Goal: Information Seeking & Learning: Find specific fact

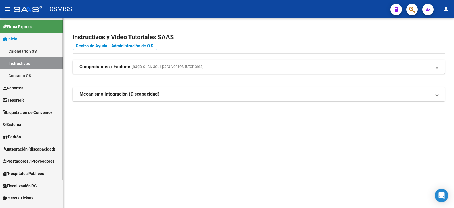
scroll to position [28, 0]
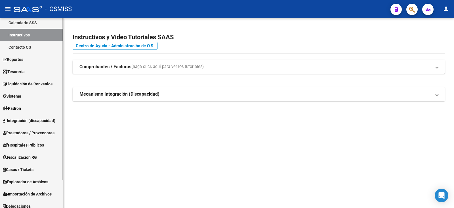
click at [20, 135] on span "Prestadores / Proveedores" at bounding box center [29, 132] width 52 height 6
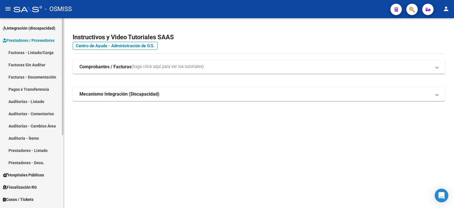
scroll to position [85, 0]
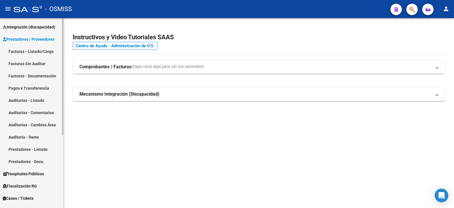
click at [25, 156] on link "Prestadores - Docu." at bounding box center [31, 161] width 63 height 12
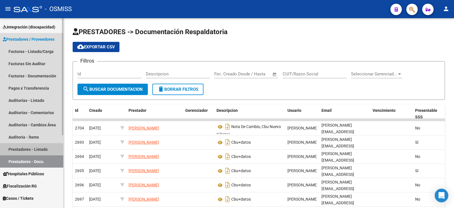
click at [25, 147] on link "Prestadores - Listado" at bounding box center [31, 149] width 63 height 12
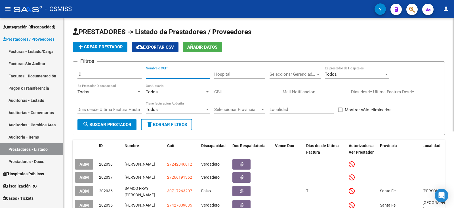
click at [165, 74] on input "Nombre o CUIT" at bounding box center [178, 74] width 64 height 5
paste input "27383243810"
type input "27383243810"
click at [100, 121] on button "search Buscar Prestador" at bounding box center [107, 124] width 59 height 11
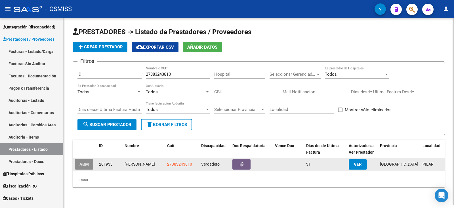
click at [80, 166] on span "ABM" at bounding box center [84, 164] width 9 height 5
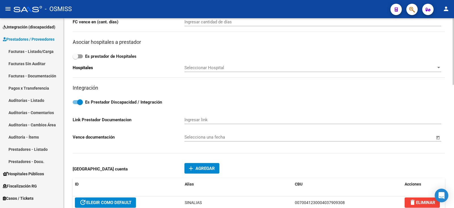
scroll to position [312, 0]
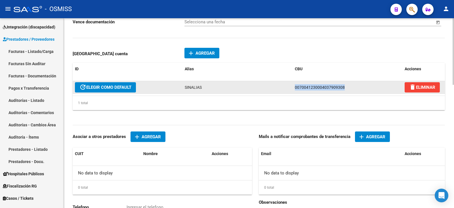
drag, startPoint x: 345, startPoint y: 89, endPoint x: 293, endPoint y: 89, distance: 51.7
click at [293, 89] on datatable-body-cell "0070041230004037909308" at bounding box center [348, 87] width 110 height 12
copy span "0070041230004037909308"
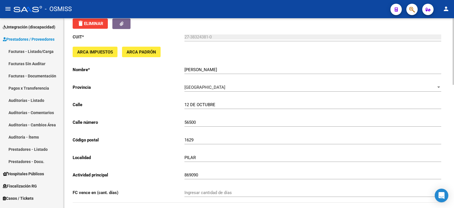
scroll to position [0, 0]
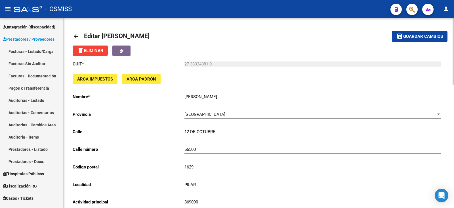
click at [74, 36] on mat-icon "arrow_back" at bounding box center [76, 36] width 7 height 7
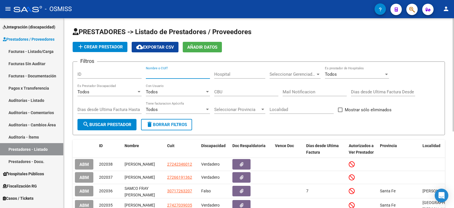
click at [201, 74] on input "Nombre o CUIT" at bounding box center [178, 74] width 64 height 5
paste input "23396664224"
type input "23396664224"
click at [101, 125] on span "search Buscar Prestador" at bounding box center [107, 124] width 49 height 5
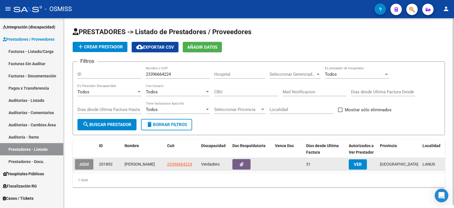
click at [80, 164] on span "ABM" at bounding box center [84, 164] width 9 height 5
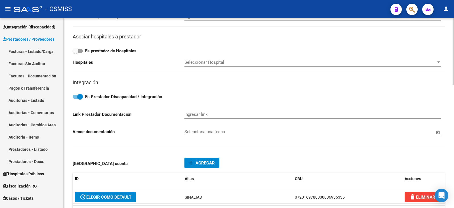
scroll to position [284, 0]
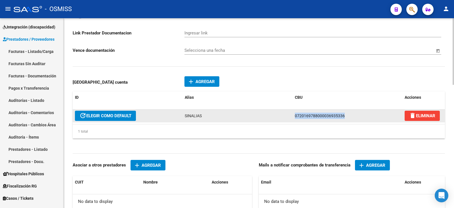
drag, startPoint x: 301, startPoint y: 114, endPoint x: 343, endPoint y: 120, distance: 42.7
click at [343, 120] on div "update ELEGIR COMO DEFAULT SINALIAS 0720169788000036935336 delete ELIMINAR" at bounding box center [259, 115] width 373 height 13
copy div "0720169788000036935336"
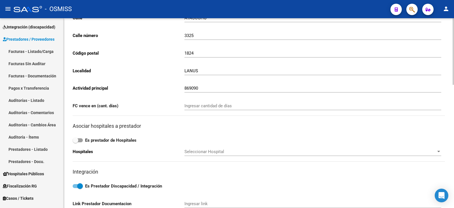
scroll to position [0, 0]
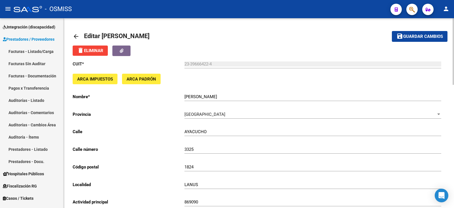
click at [74, 39] on mat-icon "arrow_back" at bounding box center [76, 36] width 7 height 7
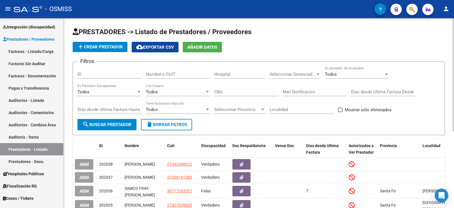
click at [163, 71] on div "Nombre o CUIT" at bounding box center [178, 72] width 64 height 12
click at [164, 73] on input "Nombre o CUIT" at bounding box center [178, 74] width 64 height 5
paste input "20282986133"
type input "20282986133"
click at [99, 129] on button "search Buscar Prestador" at bounding box center [107, 124] width 59 height 11
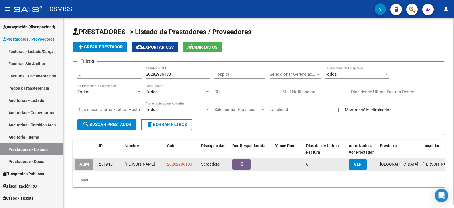
click at [88, 161] on button "ABM" at bounding box center [84, 164] width 18 height 11
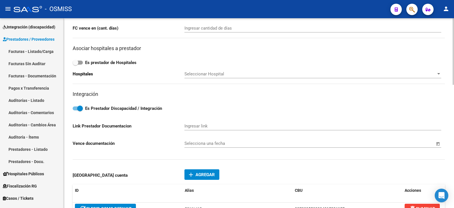
scroll to position [256, 0]
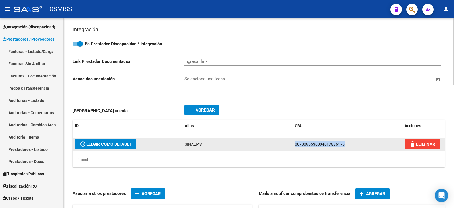
drag, startPoint x: 290, startPoint y: 143, endPoint x: 349, endPoint y: 145, distance: 59.1
click at [349, 145] on div "update ELEGIR COMO DEFAULT SINALIAS 0070095530004017886175 delete ELIMINAR" at bounding box center [259, 144] width 373 height 13
copy div "0070095530004017886175"
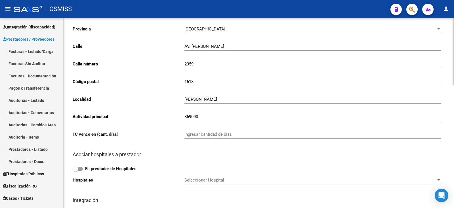
scroll to position [0, 0]
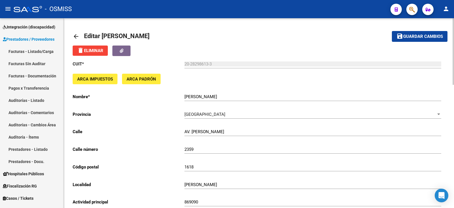
click at [74, 35] on mat-icon "arrow_back" at bounding box center [76, 36] width 7 height 7
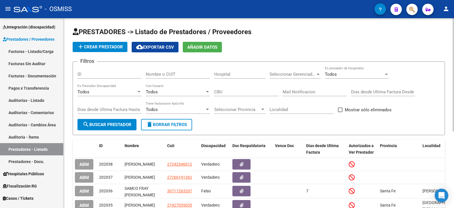
click at [158, 71] on div "Nombre o CUIT" at bounding box center [178, 72] width 64 height 12
click at [158, 74] on input "Nombre o CUIT" at bounding box center [178, 74] width 64 height 5
paste input "27370150260"
type input "27370150260"
click at [116, 119] on button "search Buscar Prestador" at bounding box center [107, 124] width 59 height 11
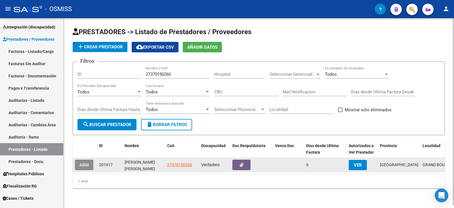
click at [82, 161] on button "ABM" at bounding box center [84, 164] width 18 height 11
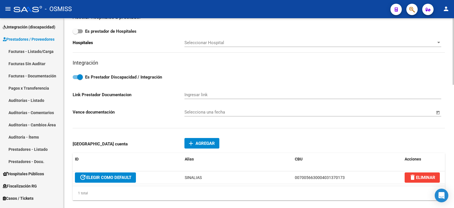
scroll to position [256, 0]
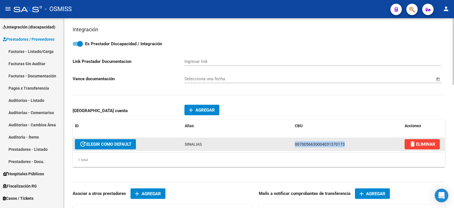
drag, startPoint x: 288, startPoint y: 143, endPoint x: 348, endPoint y: 147, distance: 60.9
click at [348, 147] on div "update ELEGIR COMO DEFAULT SINALIAS 0070056630004031370173 delete ELIMINAR" at bounding box center [259, 144] width 373 height 13
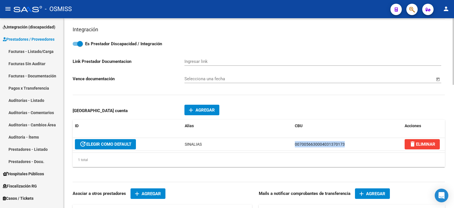
copy div "0070056630004031370173"
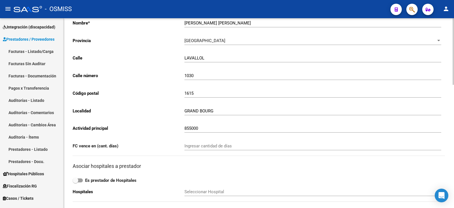
scroll to position [0, 0]
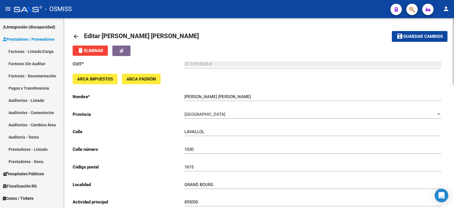
click at [73, 35] on mat-icon "arrow_back" at bounding box center [76, 36] width 7 height 7
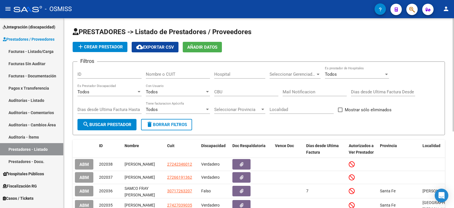
click at [153, 73] on input "Nombre o CUIT" at bounding box center [178, 74] width 64 height 5
paste input "27294081173"
type input "27294081173"
click at [114, 126] on span "search Buscar Prestador" at bounding box center [107, 124] width 49 height 5
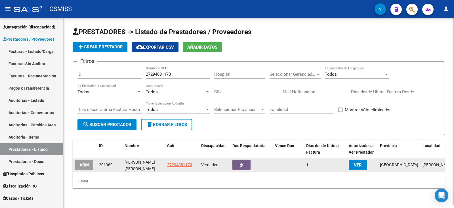
click at [91, 164] on button "ABM" at bounding box center [84, 164] width 18 height 11
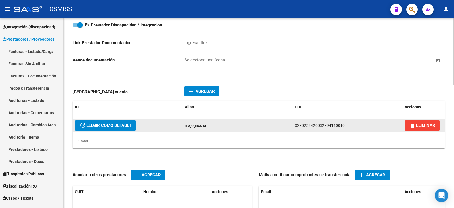
scroll to position [284, 0]
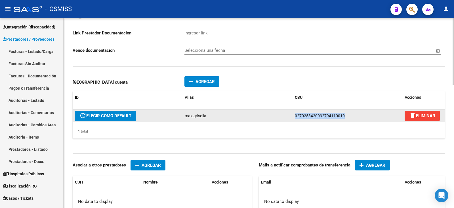
drag, startPoint x: 346, startPoint y: 113, endPoint x: 295, endPoint y: 116, distance: 50.9
click at [295, 116] on div "0270258420032794110010" at bounding box center [347, 115] width 105 height 7
copy span "0270258420032794110010"
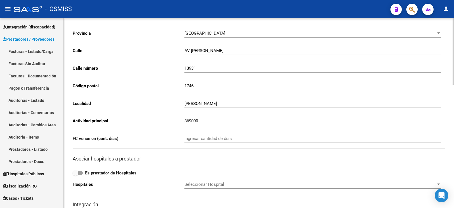
scroll to position [0, 0]
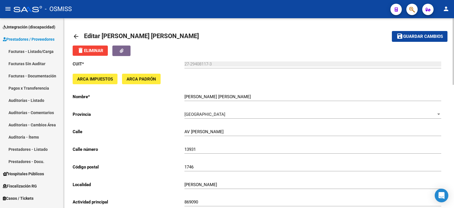
click at [75, 34] on mat-icon "arrow_back" at bounding box center [76, 36] width 7 height 7
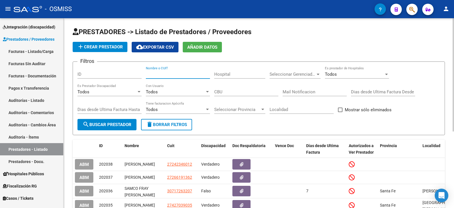
click at [182, 72] on input "Nombre o CUIT" at bounding box center [178, 74] width 64 height 5
paste input "27228422156"
type input "27228422156"
click at [120, 118] on div "Dias desde Ultima Factura Hasta" at bounding box center [110, 110] width 64 height 18
click at [117, 124] on span "search Buscar Prestador" at bounding box center [107, 124] width 49 height 5
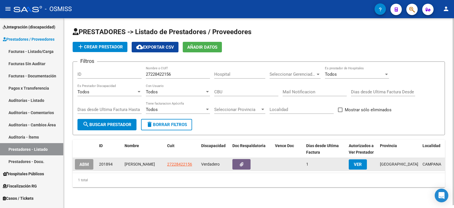
click at [87, 163] on span "ABM" at bounding box center [84, 164] width 9 height 5
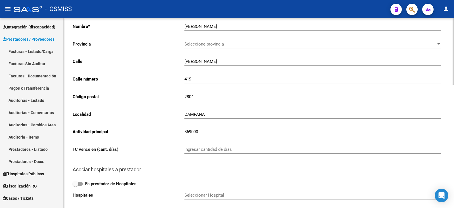
scroll to position [227, 0]
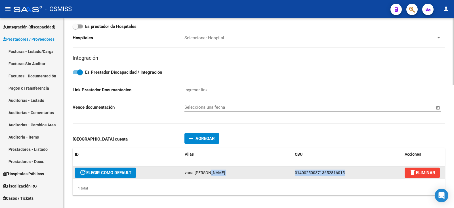
drag, startPoint x: 345, startPoint y: 171, endPoint x: 292, endPoint y: 172, distance: 53.1
click at [292, 172] on div "update ELEGIR COMO DEFAULT vana.[PERSON_NAME] 0140025003713652816015 delete ELI…" at bounding box center [259, 172] width 373 height 13
copy div "0140025003713652816015"
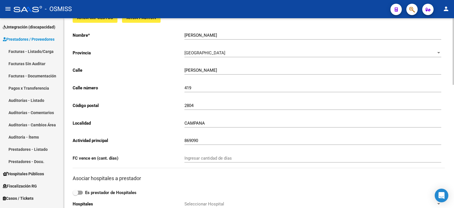
scroll to position [0, 0]
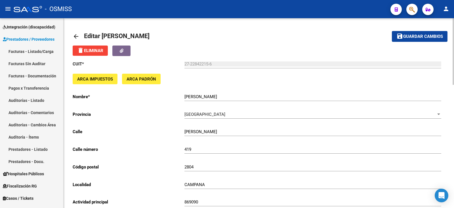
click at [74, 36] on mat-icon "arrow_back" at bounding box center [76, 36] width 7 height 7
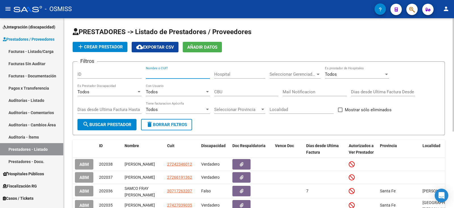
click at [163, 75] on input "Nombre o CUIT" at bounding box center [178, 74] width 64 height 5
paste input "23311647644"
type input "23311647644"
click at [119, 122] on button "search Buscar Prestador" at bounding box center [107, 124] width 59 height 11
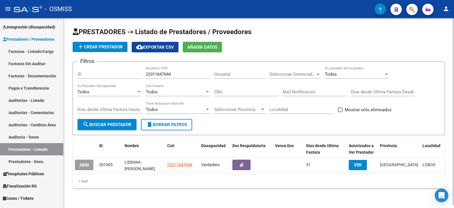
scroll to position [3, 0]
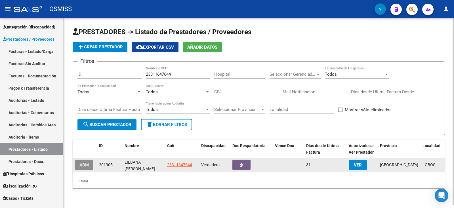
click at [86, 162] on span "ABM" at bounding box center [84, 164] width 9 height 5
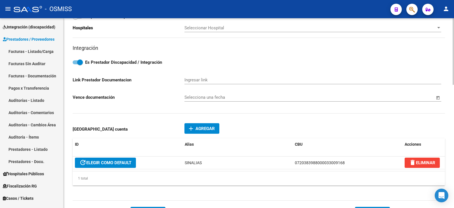
scroll to position [256, 0]
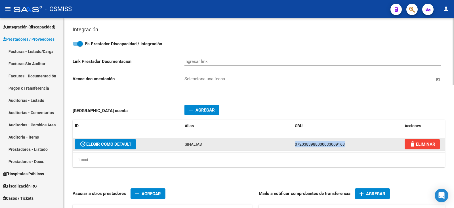
drag, startPoint x: 344, startPoint y: 143, endPoint x: 295, endPoint y: 147, distance: 49.5
click at [295, 147] on div "0720383988000033009168" at bounding box center [347, 144] width 105 height 7
copy span "0720383988000033009168"
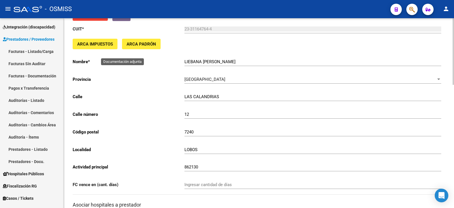
scroll to position [0, 0]
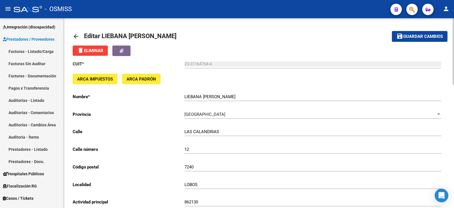
click at [74, 34] on mat-icon "arrow_back" at bounding box center [76, 36] width 7 height 7
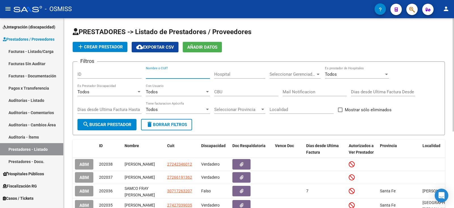
click at [159, 72] on input "Nombre o CUIT" at bounding box center [178, 74] width 64 height 5
paste input "27343780724"
type input "27343780724"
click at [113, 116] on div "Dias desde Ultima Factura Hasta" at bounding box center [110, 110] width 64 height 18
click at [106, 127] on span "search Buscar Prestador" at bounding box center [107, 124] width 49 height 5
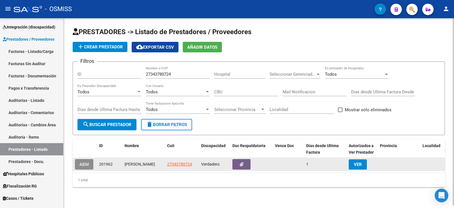
click at [93, 162] on button "ABM" at bounding box center [84, 164] width 18 height 11
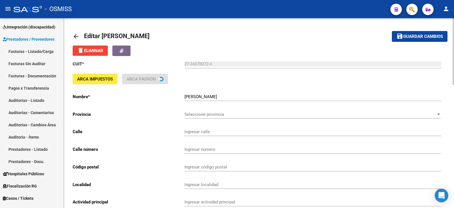
type input "BERMEJO"
type input "289"
type input "1754"
type input "[GEOGRAPHIC_DATA][PERSON_NAME]"
type input "869090"
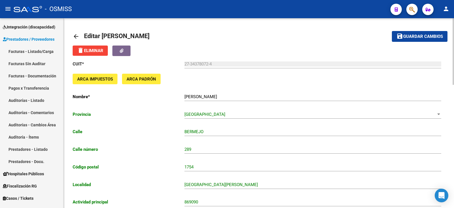
click at [74, 32] on link "arrow_back" at bounding box center [78, 36] width 11 height 13
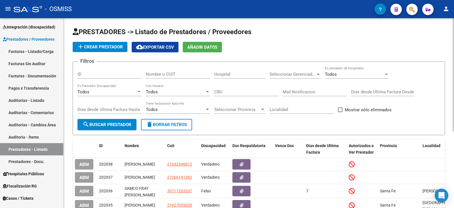
click at [157, 75] on input "Nombre o CUIT" at bounding box center [178, 74] width 64 height 5
paste input "27408153706"
type input "27408153706"
click at [113, 128] on button "search Buscar Prestador" at bounding box center [107, 124] width 59 height 11
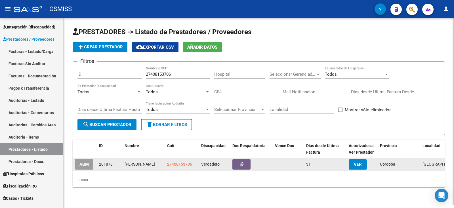
click at [80, 165] on span "ABM" at bounding box center [84, 164] width 9 height 5
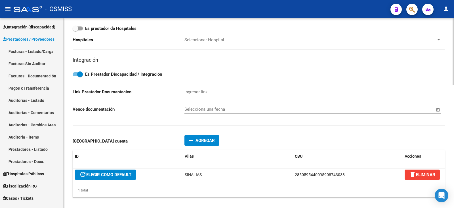
scroll to position [284, 0]
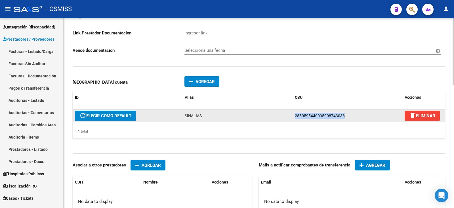
drag, startPoint x: 295, startPoint y: 115, endPoint x: 344, endPoint y: 118, distance: 49.2
click at [344, 118] on div "2850595440095908743038" at bounding box center [347, 115] width 105 height 7
copy span "2850595440095908743038"
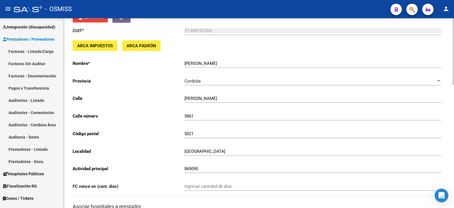
scroll to position [0, 0]
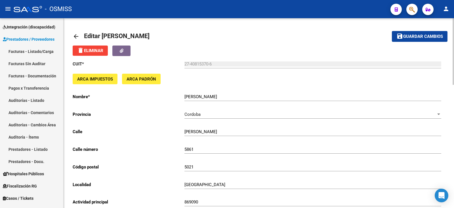
click at [76, 32] on link "arrow_back" at bounding box center [78, 36] width 11 height 13
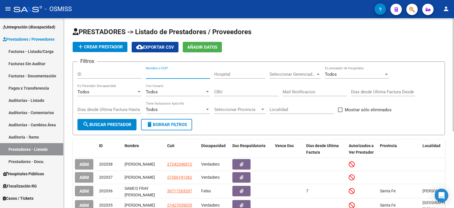
click at [165, 72] on input "Nombre o CUIT" at bounding box center [178, 74] width 64 height 5
paste input "27413877828"
type input "27413877828"
click at [95, 123] on span "search Buscar Prestador" at bounding box center [107, 124] width 49 height 5
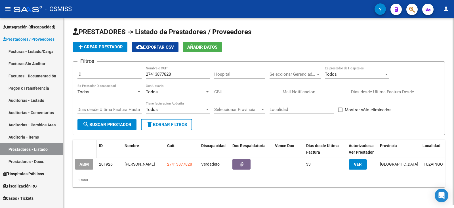
scroll to position [3, 0]
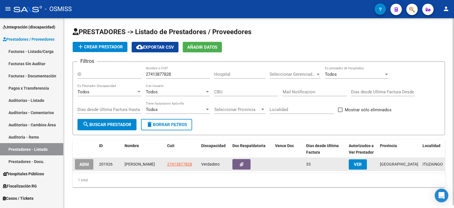
click at [83, 158] on datatable-body-cell "ABM" at bounding box center [85, 164] width 24 height 13
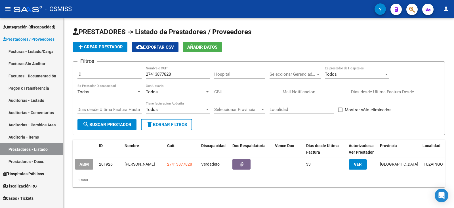
click at [82, 162] on span "ABM" at bounding box center [84, 164] width 9 height 5
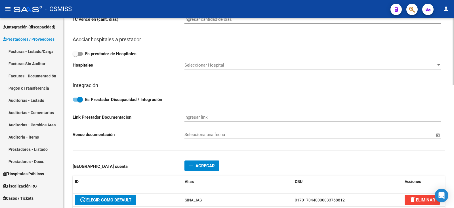
scroll to position [256, 0]
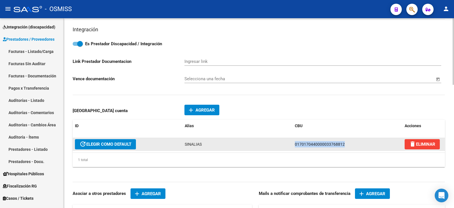
drag, startPoint x: 346, startPoint y: 142, endPoint x: 294, endPoint y: 146, distance: 52.4
click at [294, 146] on datatable-body-cell "0170170440000033768812" at bounding box center [348, 144] width 110 height 12
copy span "0170170440000033768812"
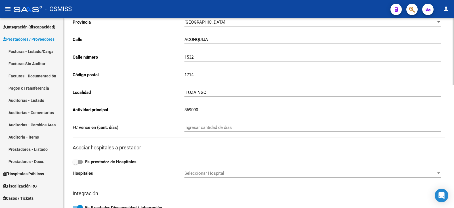
scroll to position [0, 0]
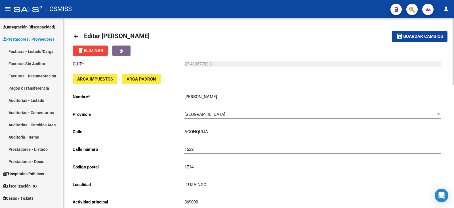
click at [75, 33] on mat-icon "arrow_back" at bounding box center [76, 36] width 7 height 7
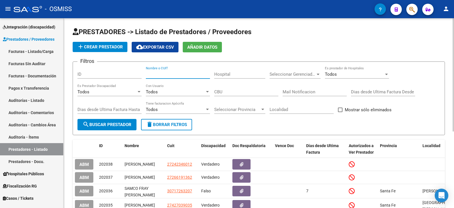
click at [172, 72] on input "Nombre o CUIT" at bounding box center [178, 74] width 64 height 5
paste input "27371145635"
type input "27371145635"
click at [108, 124] on span "search Buscar Prestador" at bounding box center [107, 124] width 49 height 5
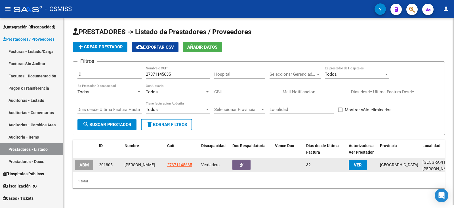
click at [81, 162] on span "ABM" at bounding box center [84, 164] width 9 height 5
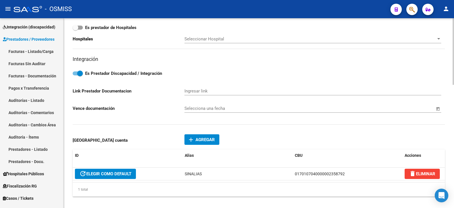
scroll to position [227, 0]
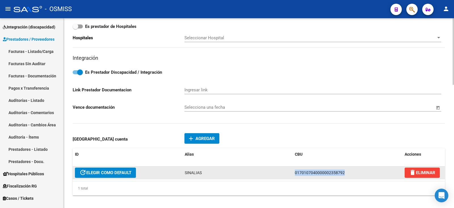
drag, startPoint x: 293, startPoint y: 169, endPoint x: 347, endPoint y: 175, distance: 54.9
click at [347, 175] on datatable-body-cell "0170107040000002358792" at bounding box center [348, 172] width 110 height 12
copy span "0170107040000002358792"
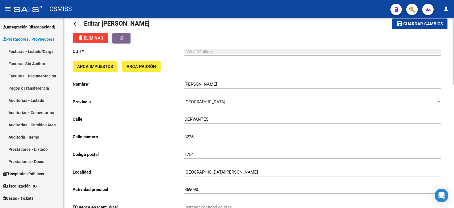
scroll to position [0, 0]
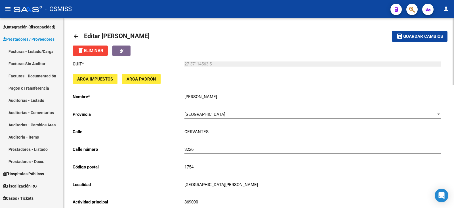
click at [73, 37] on mat-icon "arrow_back" at bounding box center [76, 36] width 7 height 7
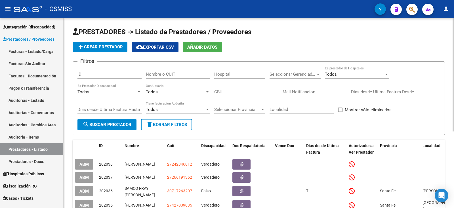
click at [163, 77] on div "Nombre o CUIT" at bounding box center [178, 72] width 64 height 12
paste input "27400782712"
type input "27400782712"
click at [97, 132] on form "Filtros ID 27400782712 Nombre o CUIT Hospital Seleccionar Gerenciador Seleccion…" at bounding box center [259, 98] width 373 height 74
click at [99, 126] on span "search Buscar Prestador" at bounding box center [107, 124] width 49 height 5
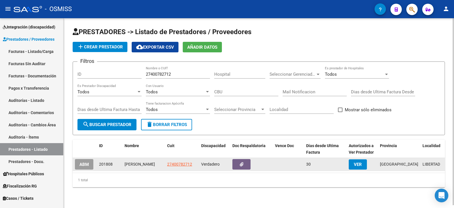
click at [84, 166] on span "ABM" at bounding box center [84, 164] width 9 height 5
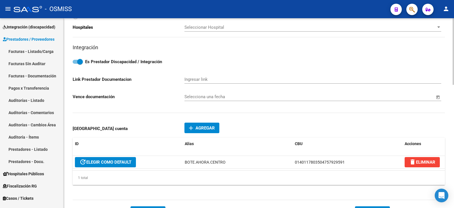
scroll to position [284, 0]
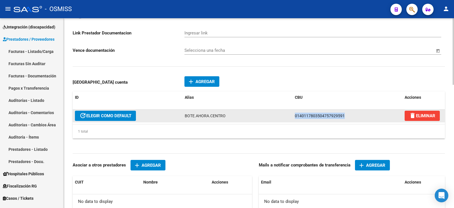
drag, startPoint x: 293, startPoint y: 114, endPoint x: 344, endPoint y: 116, distance: 51.2
click at [344, 116] on datatable-body-cell "0140117803504757929591" at bounding box center [348, 115] width 110 height 12
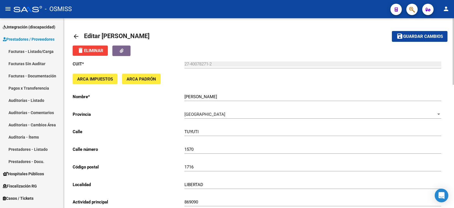
click at [75, 34] on mat-icon "arrow_back" at bounding box center [76, 36] width 7 height 7
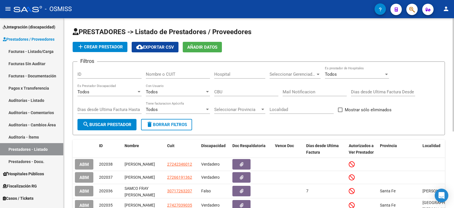
click at [158, 76] on input "Nombre o CUIT" at bounding box center [178, 74] width 64 height 5
paste input "27429479733"
type input "27429479733"
click at [87, 127] on mat-icon "search" at bounding box center [86, 124] width 7 height 7
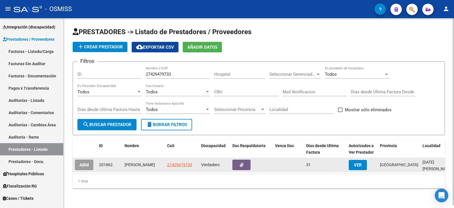
click at [85, 164] on span "ABM" at bounding box center [84, 164] width 9 height 5
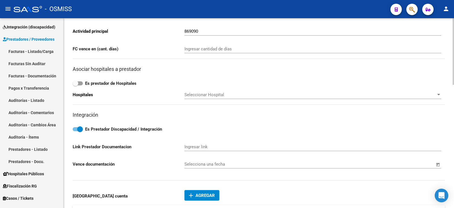
scroll to position [312, 0]
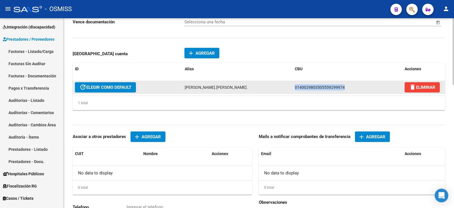
drag, startPoint x: 294, startPoint y: 87, endPoint x: 346, endPoint y: 93, distance: 53.2
click at [346, 93] on datatable-body-cell "0140029803505559299974" at bounding box center [348, 87] width 110 height 12
copy span "0140029803505559299974"
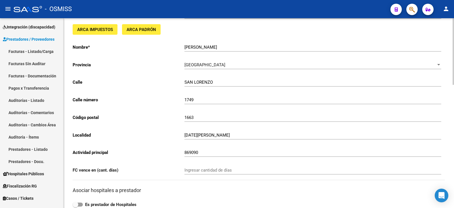
scroll to position [0, 0]
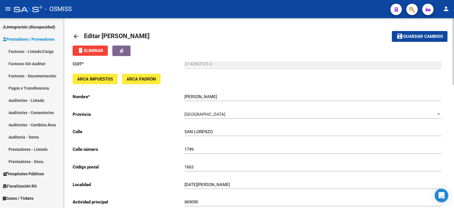
click at [76, 33] on mat-icon "arrow_back" at bounding box center [76, 36] width 7 height 7
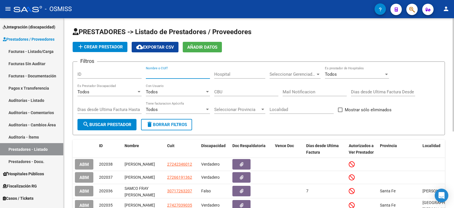
click at [175, 73] on input "Nombre o CUIT" at bounding box center [178, 74] width 64 height 5
paste input "27373760981"
type input "27373760981"
click at [115, 123] on span "search Buscar Prestador" at bounding box center [107, 124] width 49 height 5
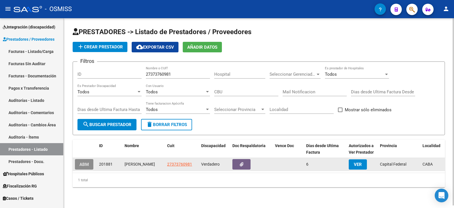
click at [79, 166] on button "ABM" at bounding box center [84, 164] width 18 height 11
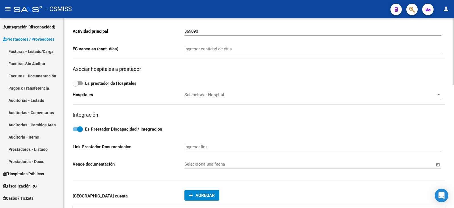
scroll to position [284, 0]
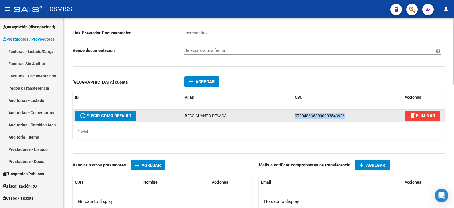
drag, startPoint x: 346, startPoint y: 114, endPoint x: 291, endPoint y: 119, distance: 55.0
click at [291, 119] on div "update ELEGIR COMO DEFAULT BESO.CUANTO.PESADA 0720486388000003543986 delete ELI…" at bounding box center [259, 115] width 373 height 13
copy div "0720486388000003543986"
